Goal: Information Seeking & Learning: Check status

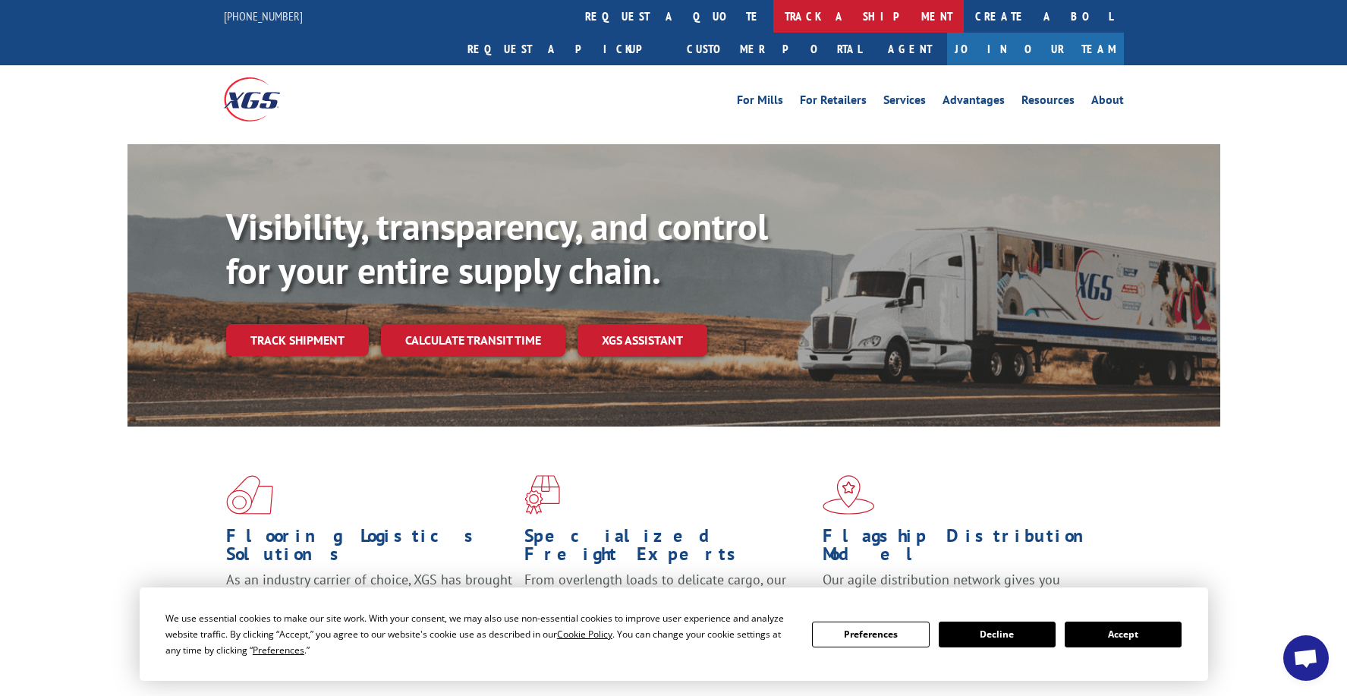
click at [773, 17] on link "track a shipment" at bounding box center [868, 16] width 191 height 33
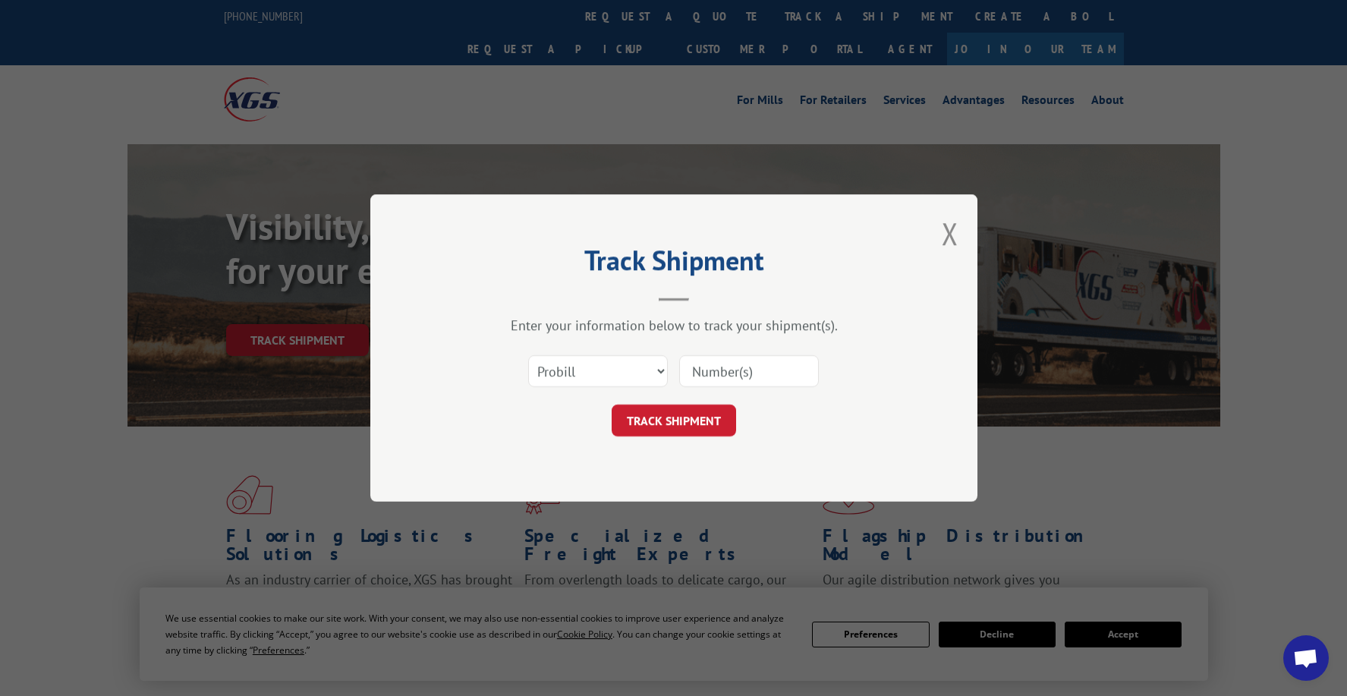
click at [701, 375] on input at bounding box center [749, 371] width 140 height 32
paste input "461940221"
type input "461940221"
click at [680, 420] on button "TRACK SHIPMENT" at bounding box center [674, 421] width 124 height 32
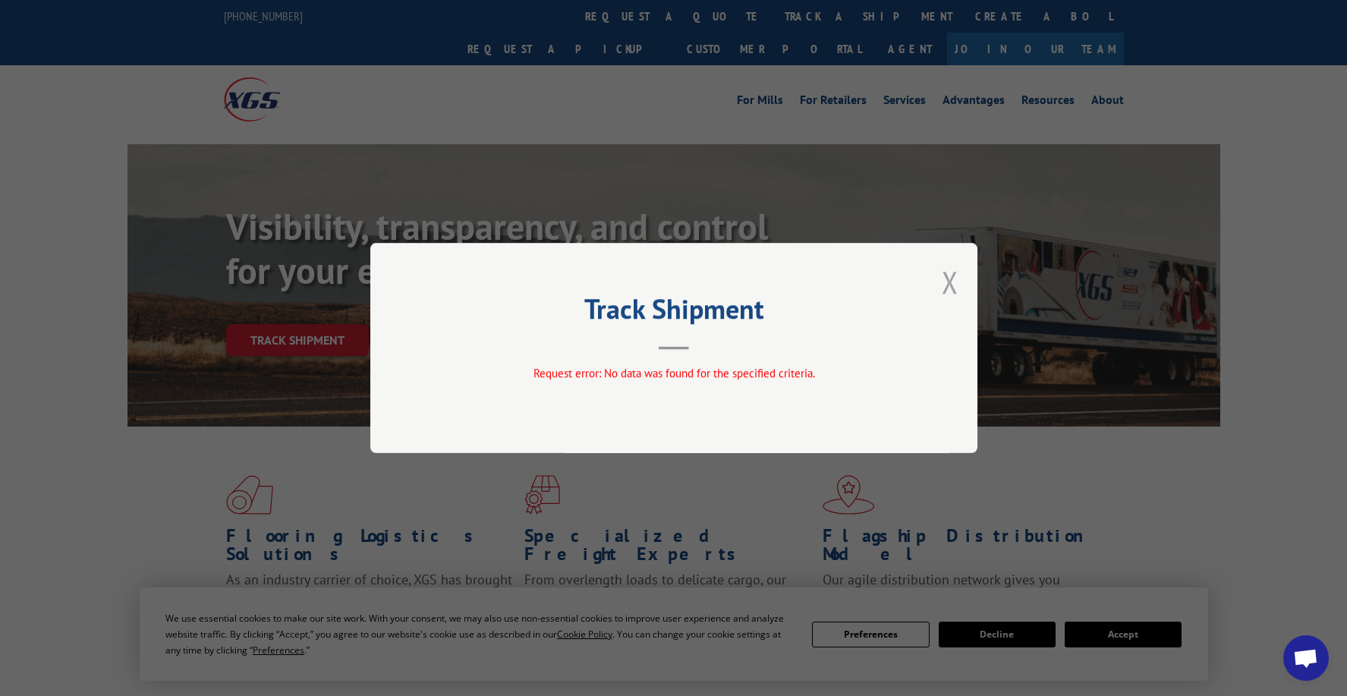
click at [947, 280] on button "Close modal" at bounding box center [950, 282] width 17 height 40
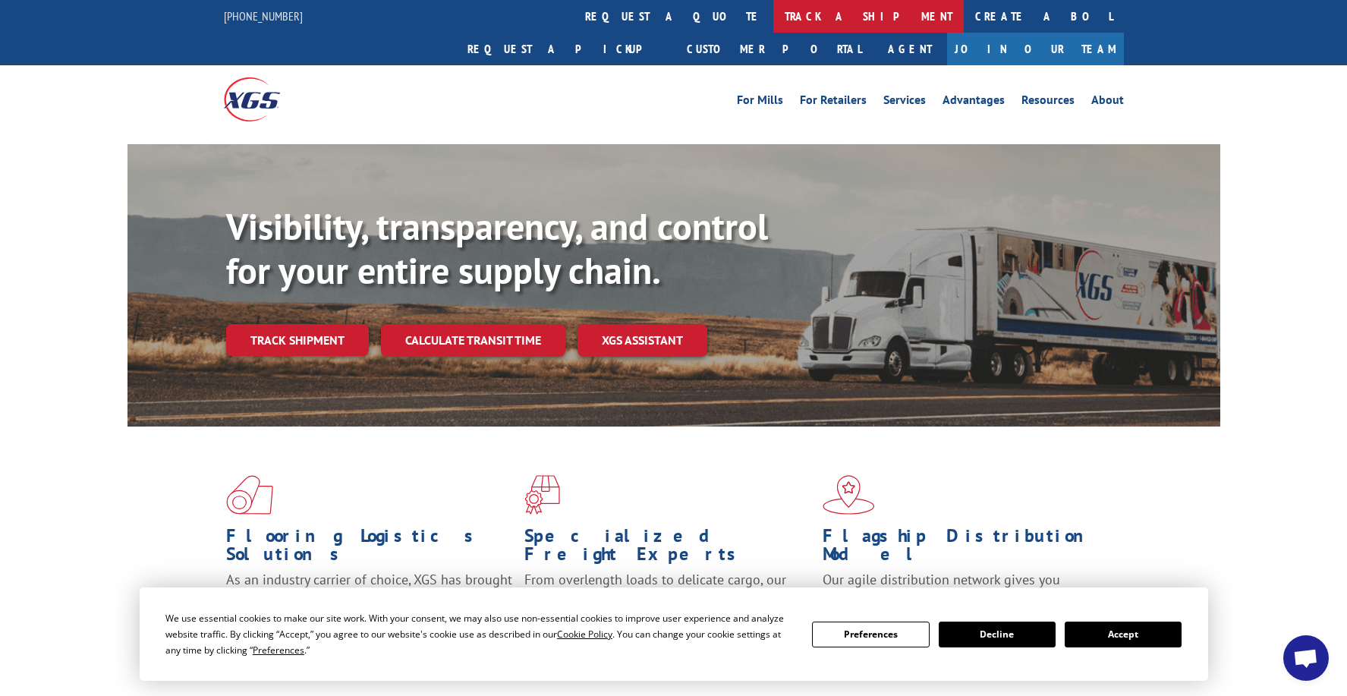
click at [773, 12] on link "track a shipment" at bounding box center [868, 16] width 191 height 33
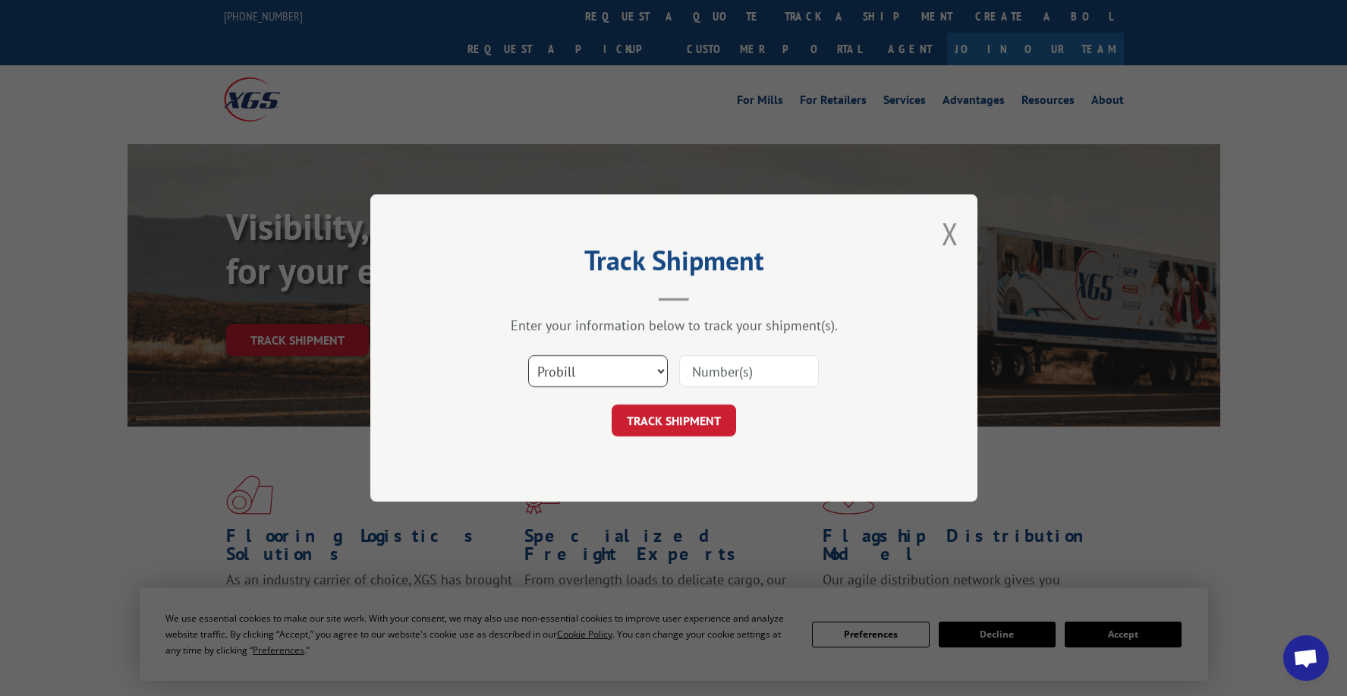
click at [663, 371] on select "Select category... Probill BOL PO" at bounding box center [598, 371] width 140 height 32
select select "bol"
click at [528, 355] on select "Select category... Probill BOL PO" at bounding box center [598, 371] width 140 height 32
click at [695, 365] on input at bounding box center [749, 371] width 140 height 32
paste input "37235"
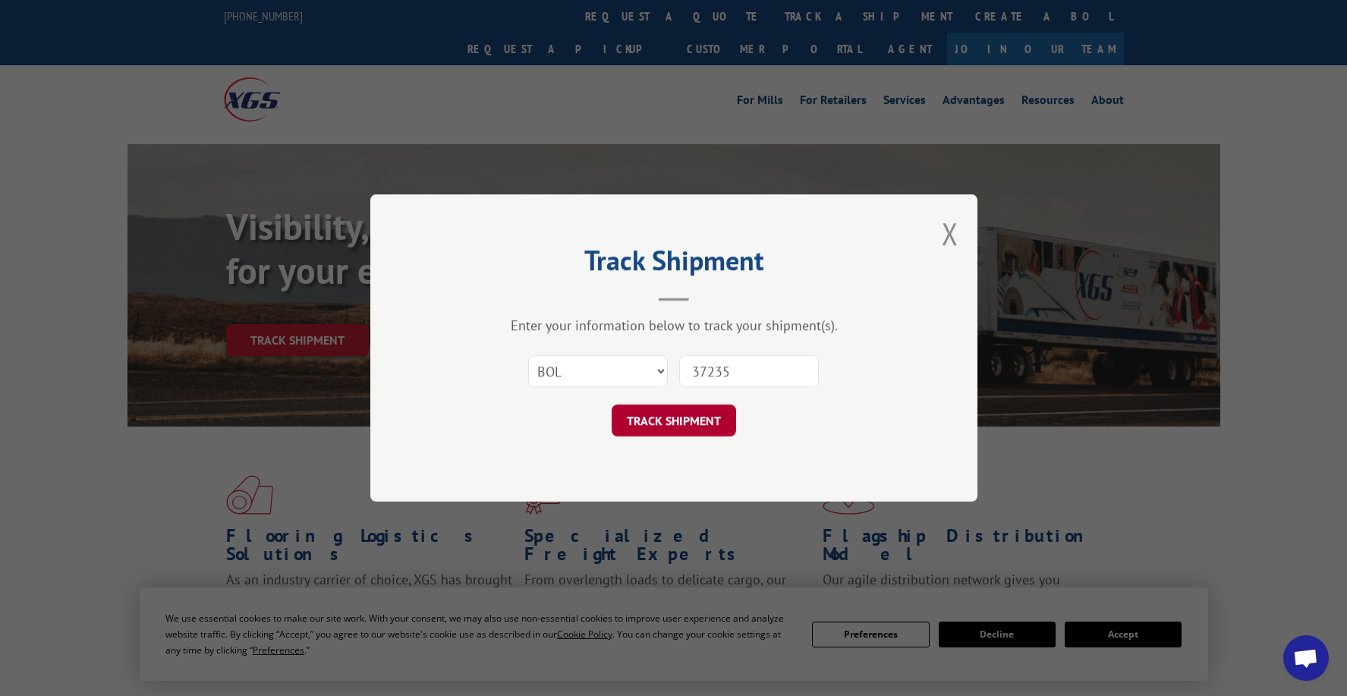
type input "37235"
click at [669, 424] on button "TRACK SHIPMENT" at bounding box center [674, 421] width 124 height 32
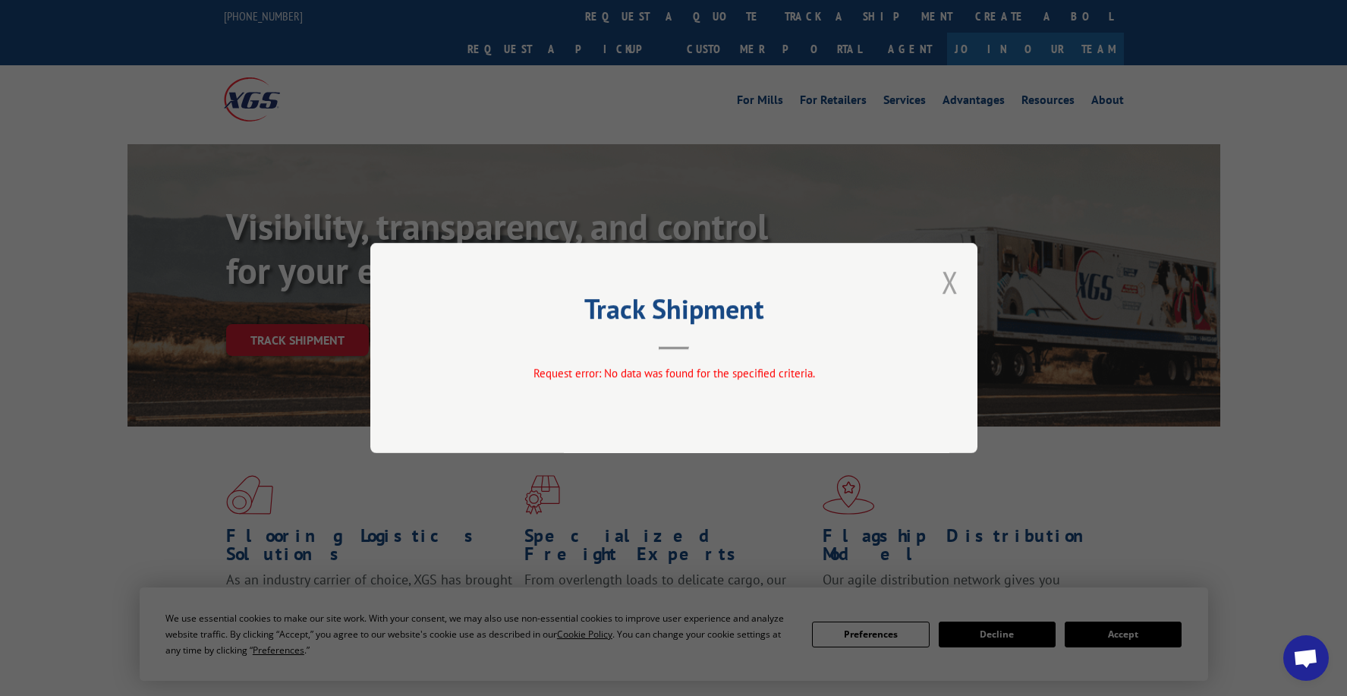
click at [956, 280] on button "Close modal" at bounding box center [950, 282] width 17 height 40
